Goal: Transaction & Acquisition: Book appointment/travel/reservation

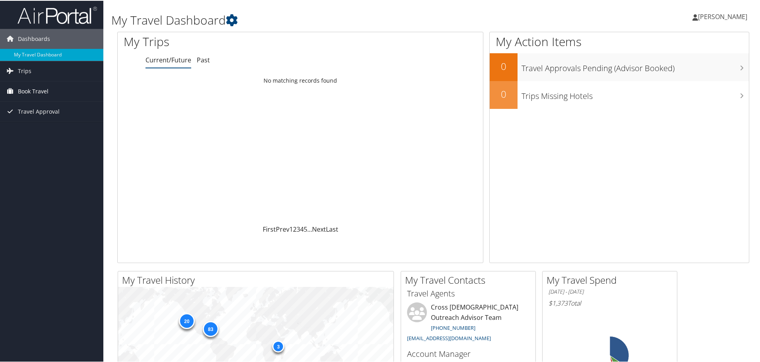
click at [29, 88] on span "Book Travel" at bounding box center [33, 91] width 31 height 20
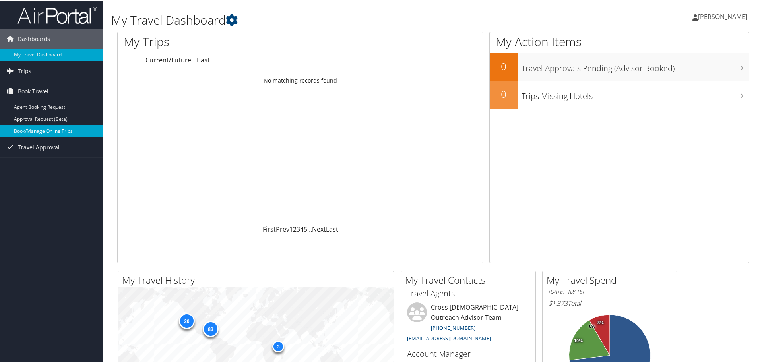
click at [39, 130] on link "Book/Manage Online Trips" at bounding box center [51, 130] width 103 height 12
click at [50, 128] on link "Book/Manage Online Trips" at bounding box center [51, 130] width 103 height 12
